Goal: Information Seeking & Learning: Check status

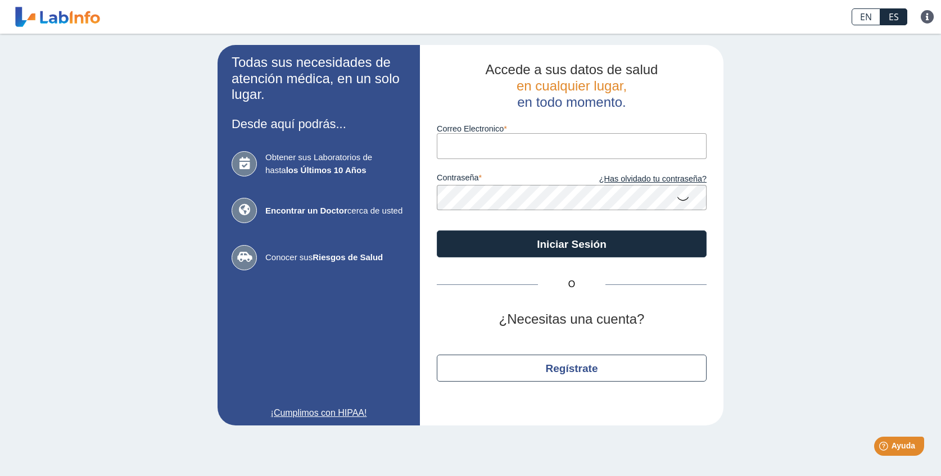
type input "alolizgarcia@outlook.com"
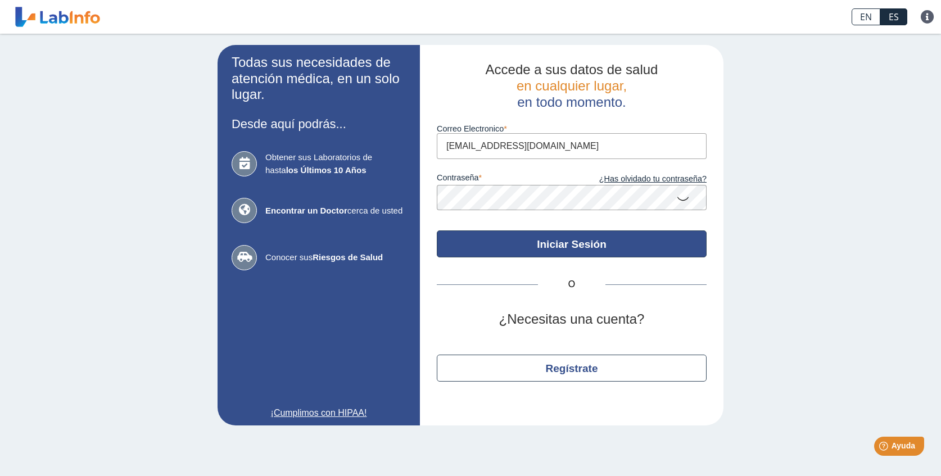
click at [522, 238] on button "Iniciar Sesión" at bounding box center [572, 244] width 270 height 27
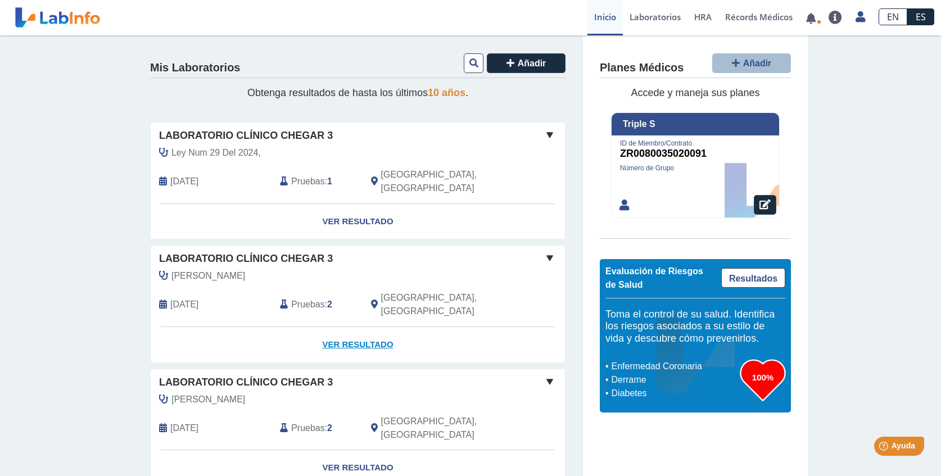
click at [351, 327] on link "Ver Resultado" at bounding box center [358, 344] width 414 height 35
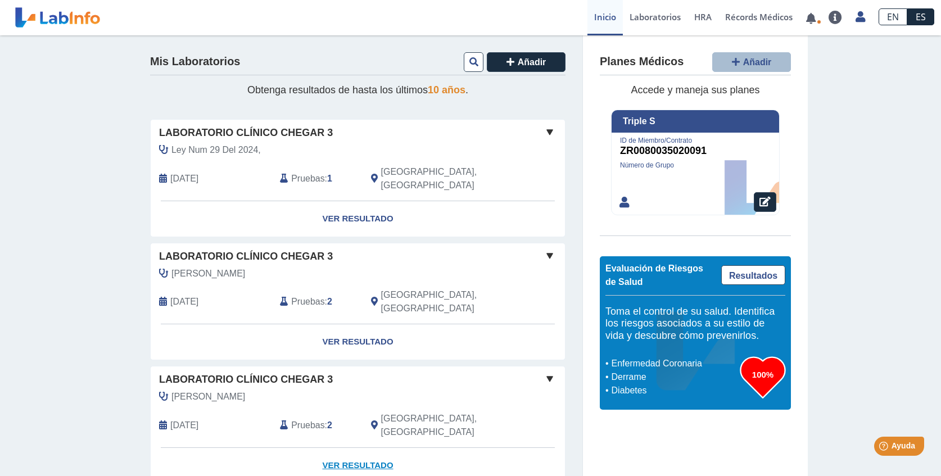
click at [368, 448] on link "Ver Resultado" at bounding box center [358, 465] width 414 height 35
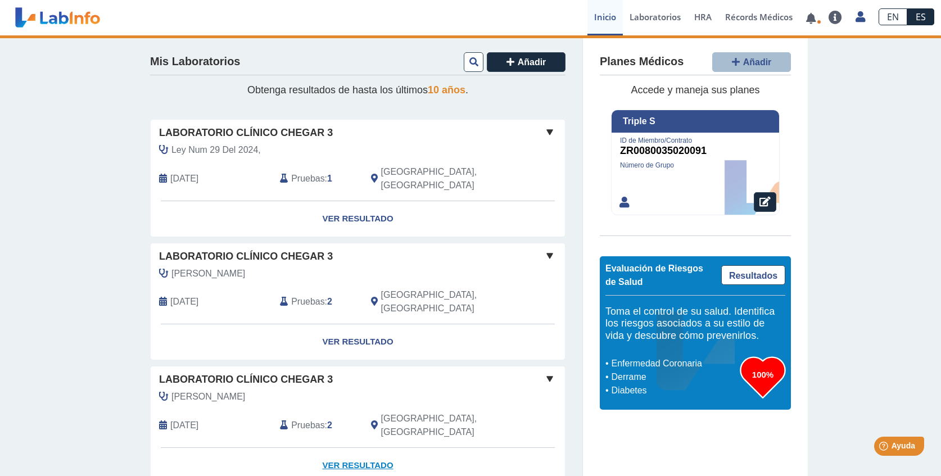
click at [361, 448] on link "Ver Resultado" at bounding box center [358, 465] width 414 height 35
click at [341, 448] on link "Ver Resultado" at bounding box center [358, 465] width 414 height 35
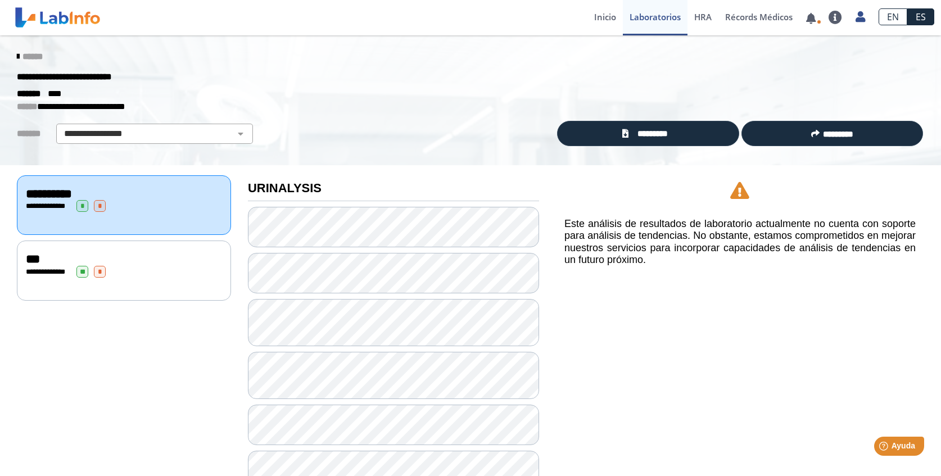
click at [237, 3] on div "Laboratorio Clínico Chegar 3 envió nuevos resultados de laboratorio Para Alondr…" at bounding box center [340, 18] width 472 height 34
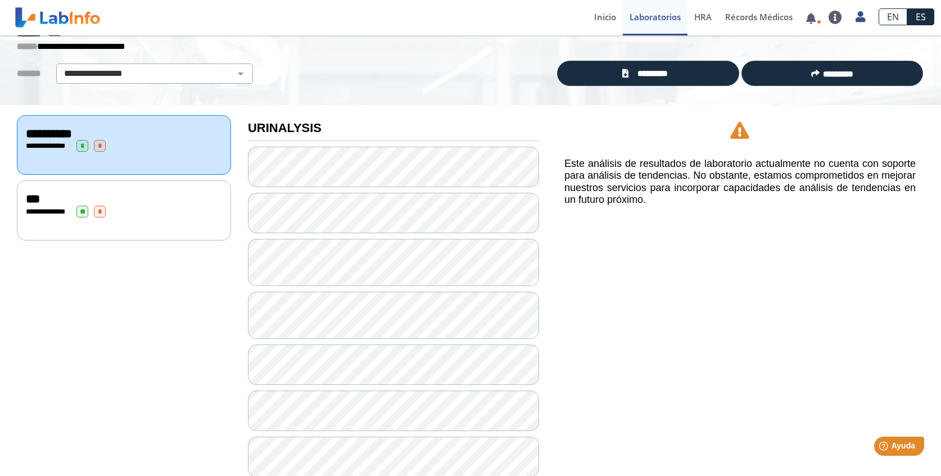
scroll to position [61, 0]
click at [149, 200] on div "***" at bounding box center [124, 198] width 196 height 13
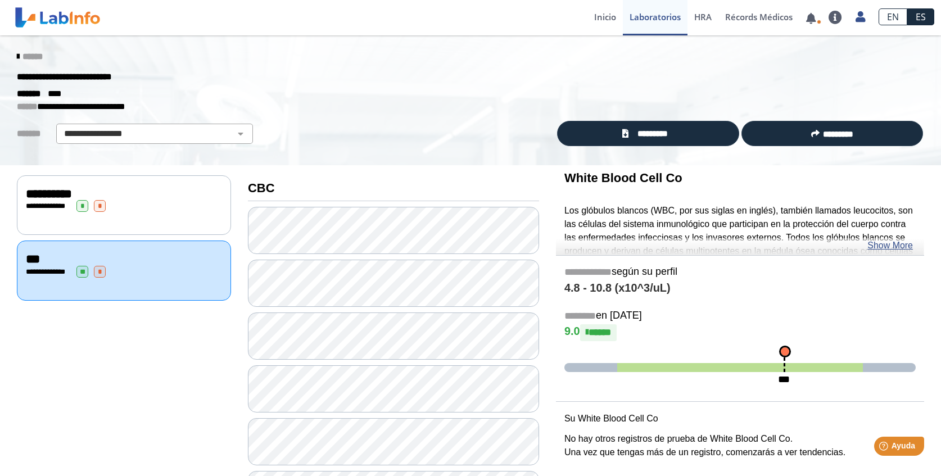
click at [20, 52] on link "******" at bounding box center [30, 56] width 26 height 8
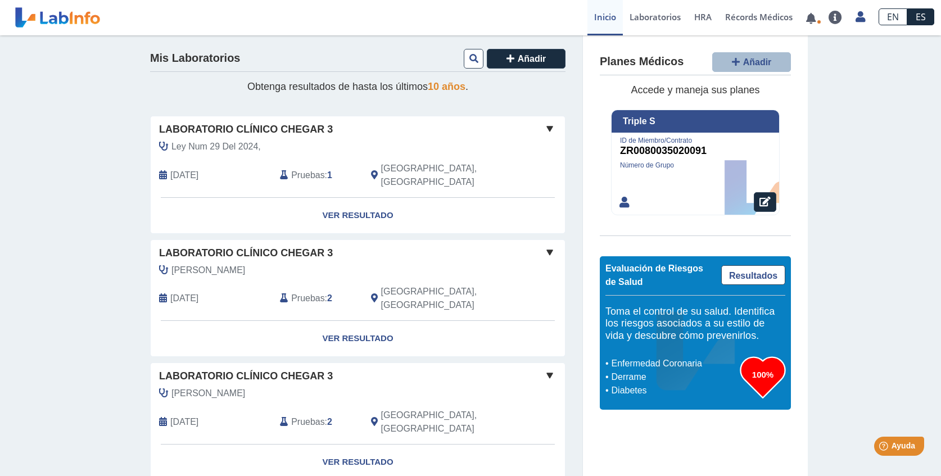
scroll to position [3, 0]
click at [370, 387] on div "[PERSON_NAME]" at bounding box center [332, 393] width 363 height 13
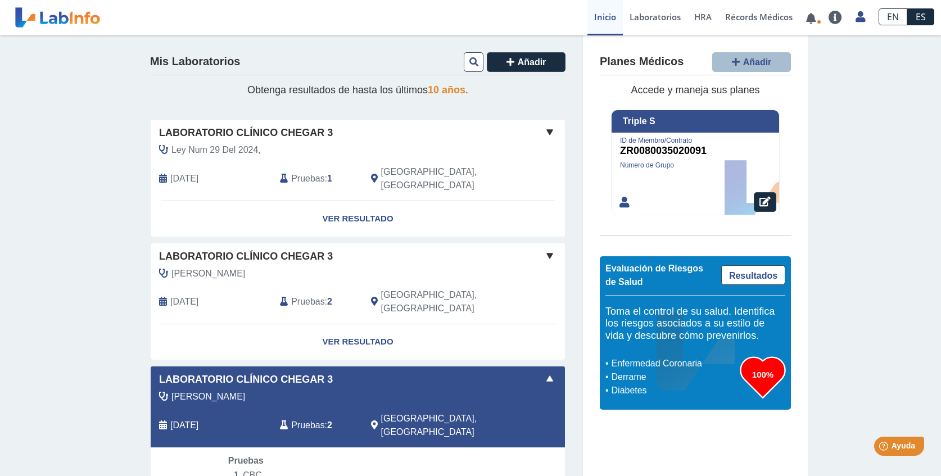
scroll to position [0, 0]
click at [453, 390] on div "Irizarry Ceballos, Carmen Feb 10, 2025 Pruebas : 2 Rio Grande, PR" at bounding box center [332, 418] width 380 height 57
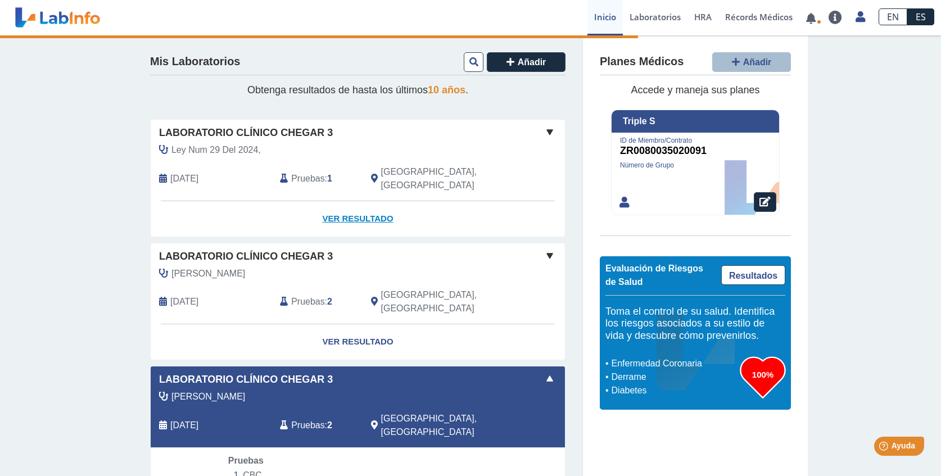
click at [337, 207] on link "Ver Resultado" at bounding box center [358, 218] width 414 height 35
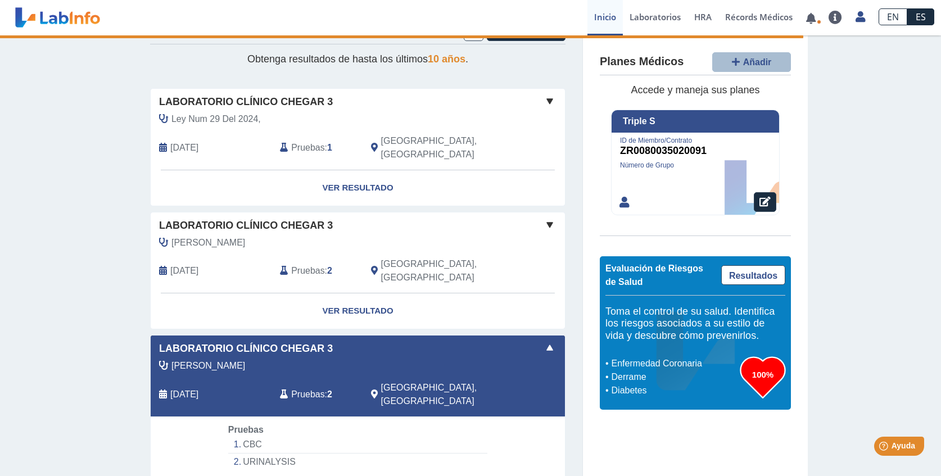
scroll to position [-4, 0]
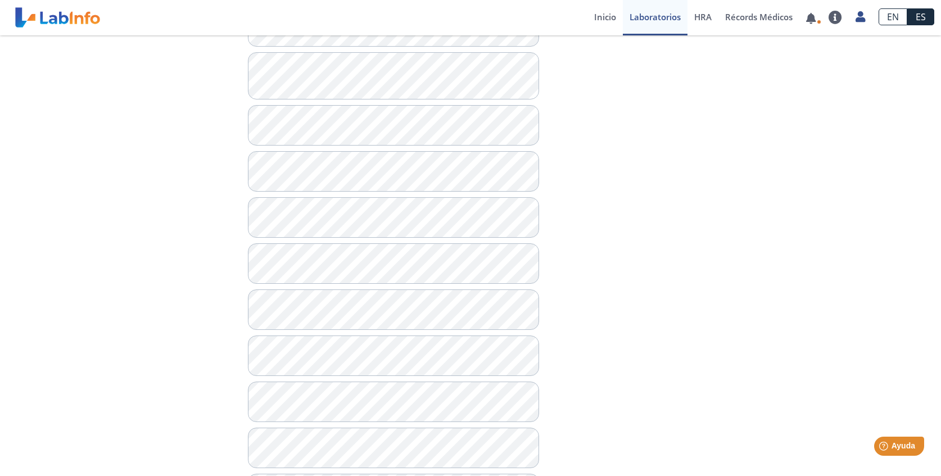
scroll to position [649, 0]
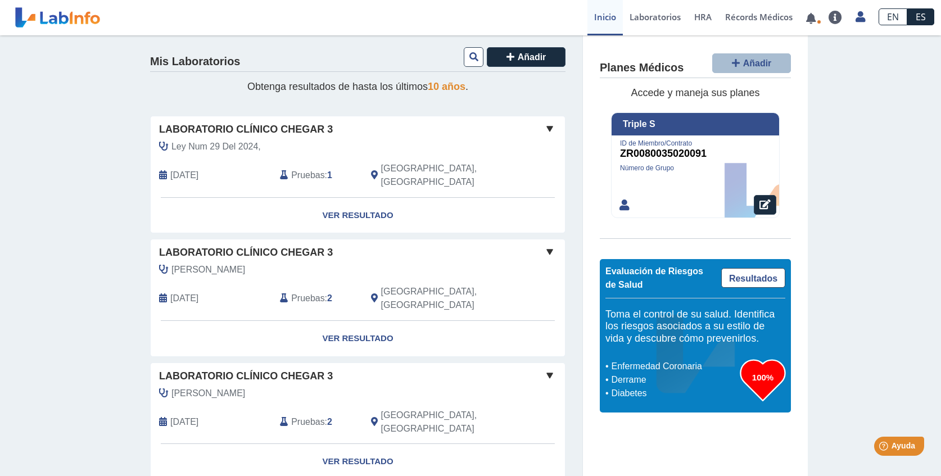
scroll to position [5, 0]
click at [376, 205] on link "Ver Resultado" at bounding box center [358, 216] width 414 height 35
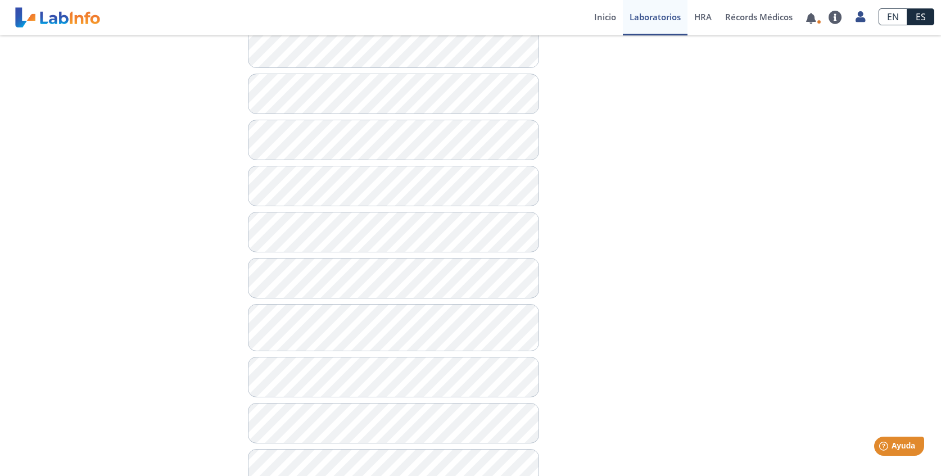
scroll to position [506, 0]
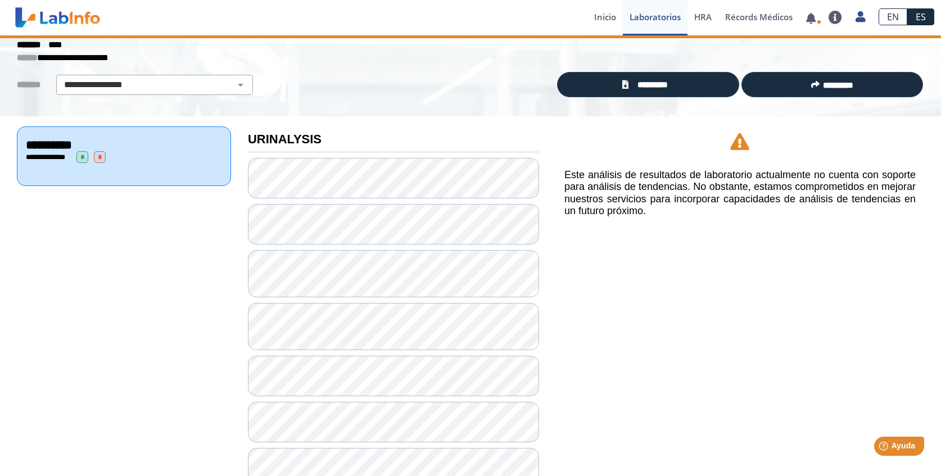
scroll to position [31, 0]
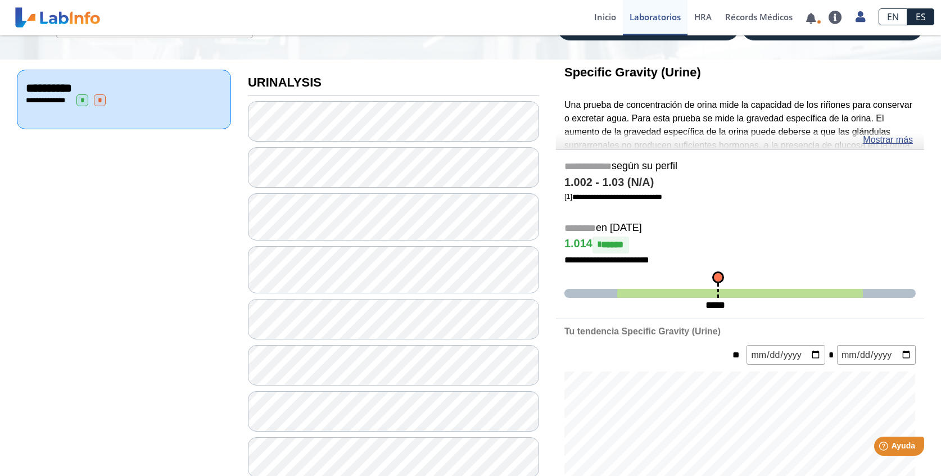
scroll to position [129, 0]
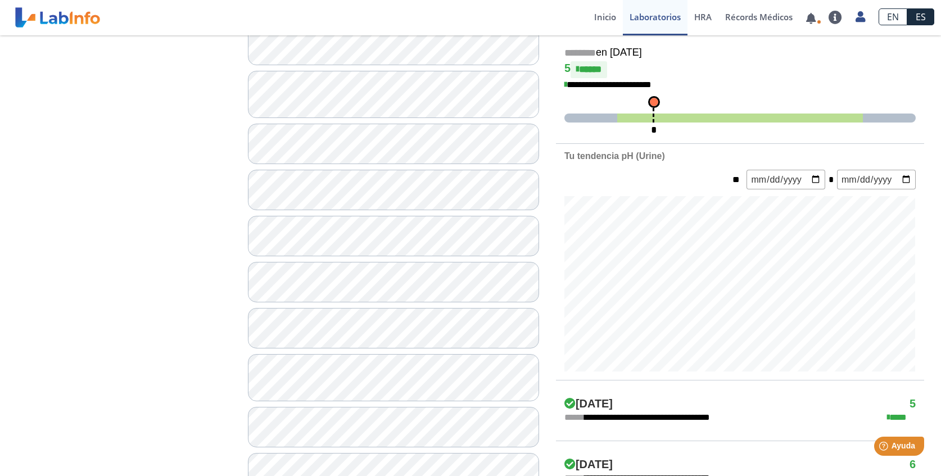
scroll to position [311, 0]
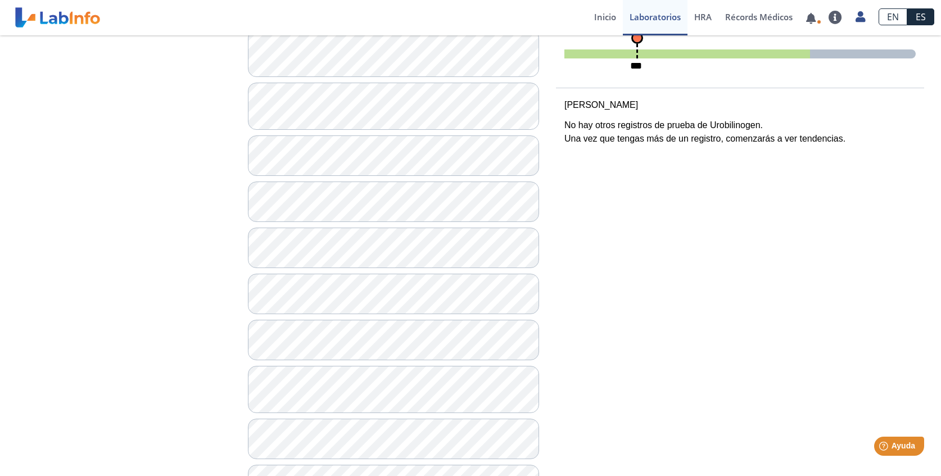
scroll to position [115, 0]
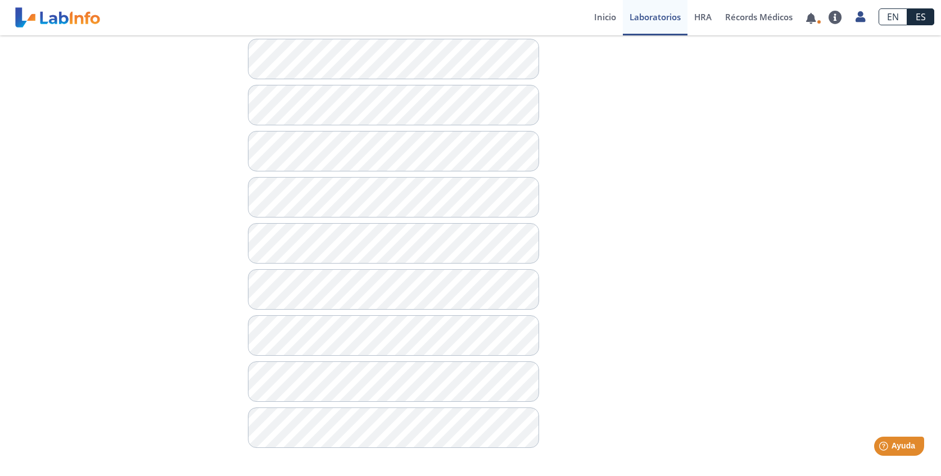
scroll to position [649, 0]
